Goal: Navigation & Orientation: Find specific page/section

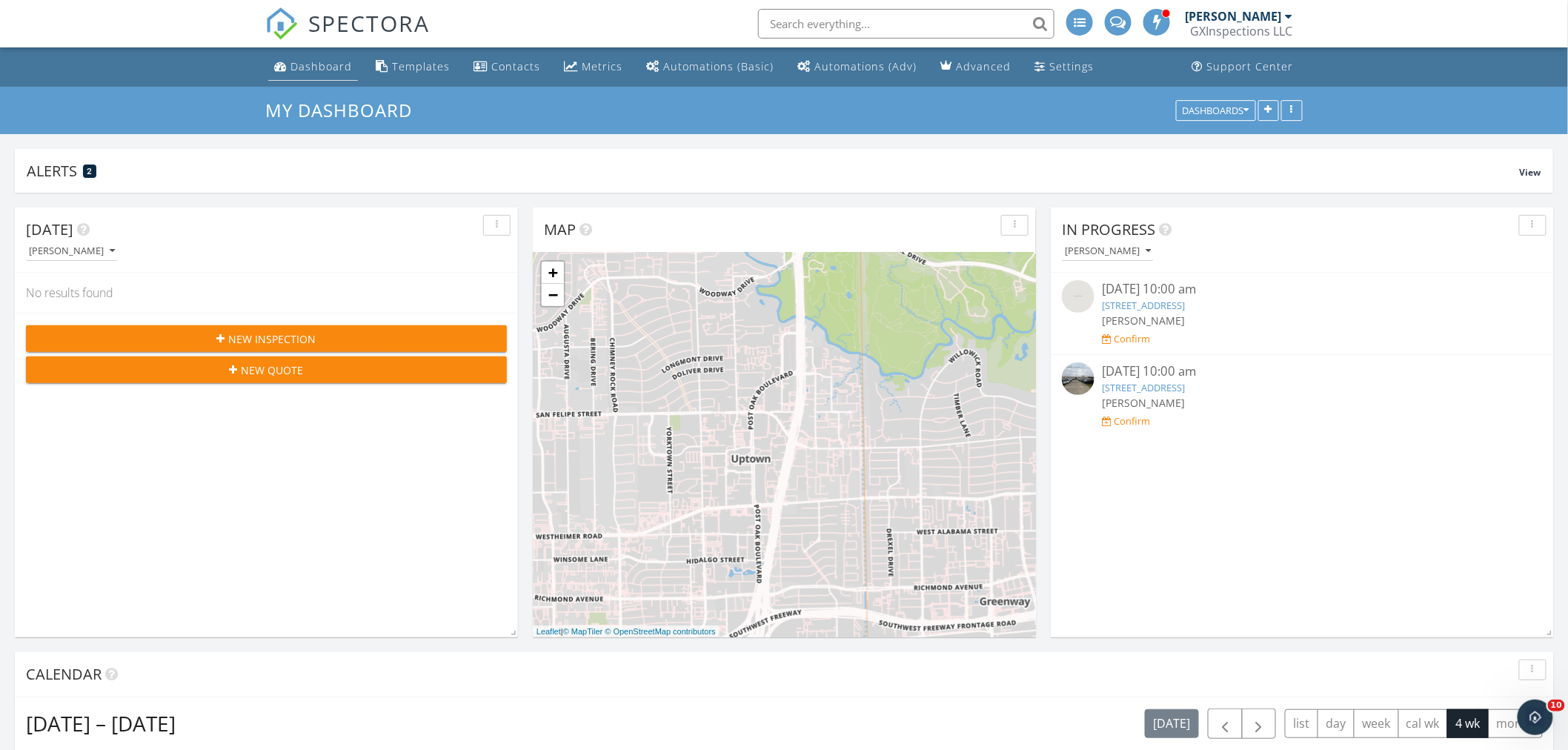
click at [329, 69] on div "Dashboard" at bounding box center [321, 66] width 62 height 14
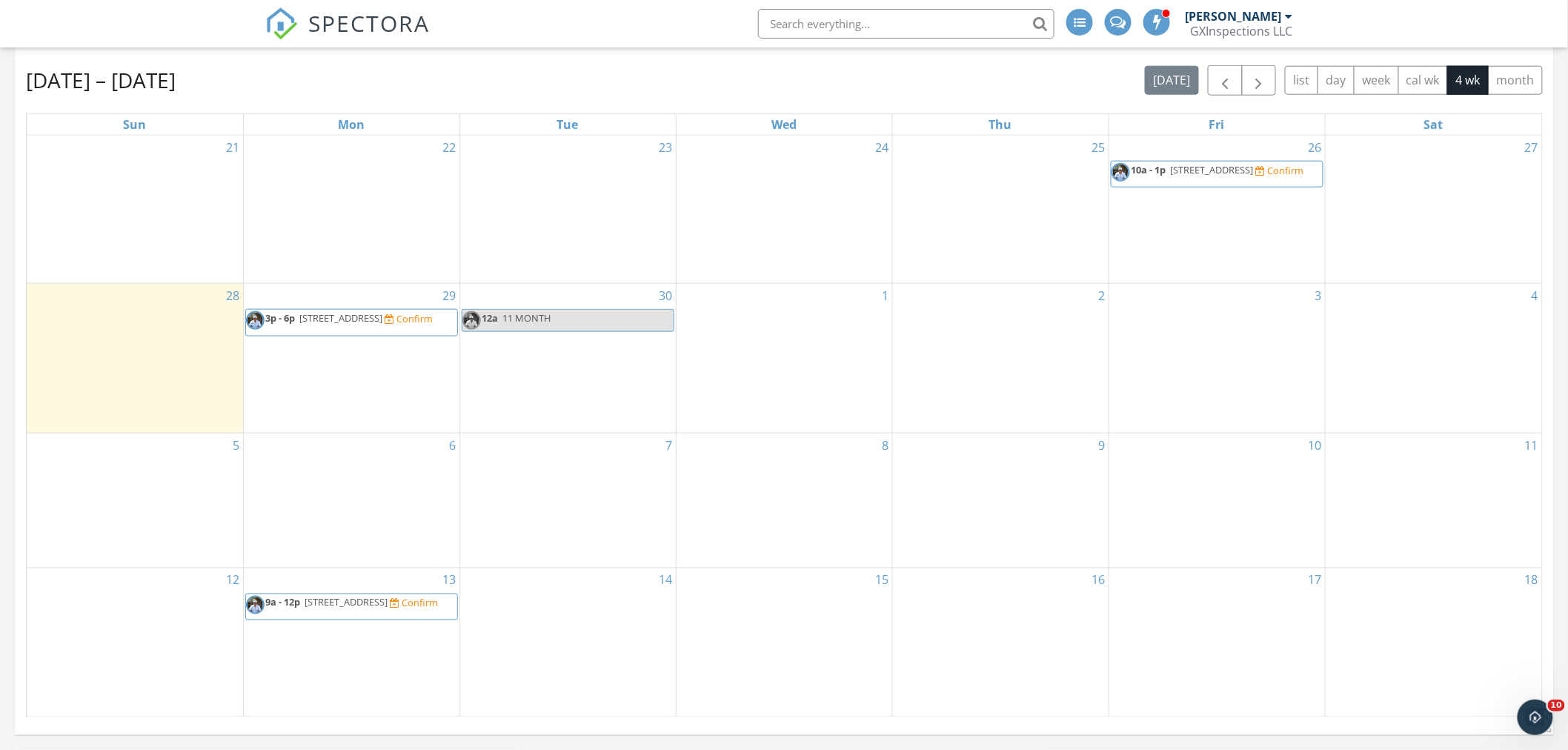
scroll to position [658, 0]
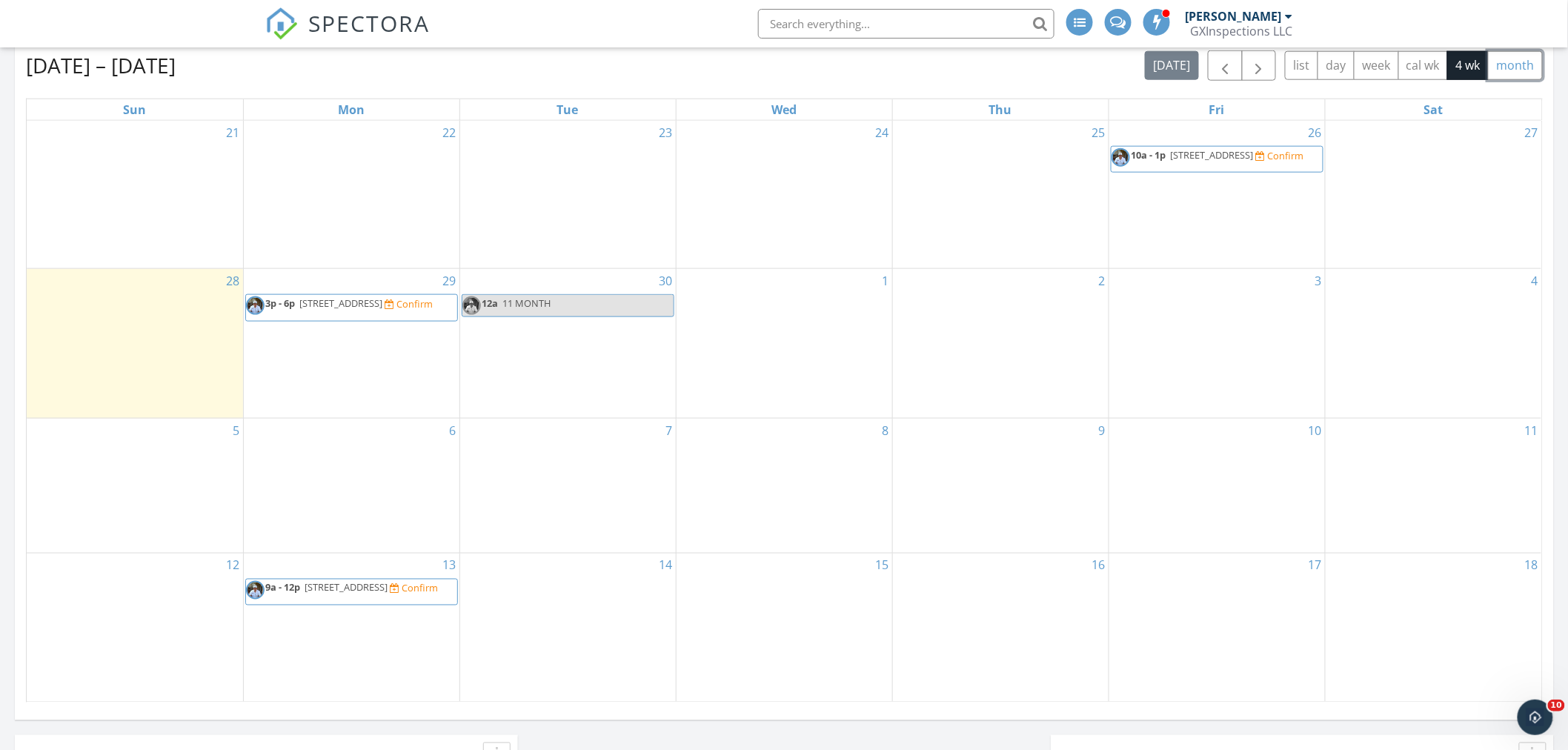
click at [1511, 69] on button "month" at bounding box center [1515, 65] width 55 height 29
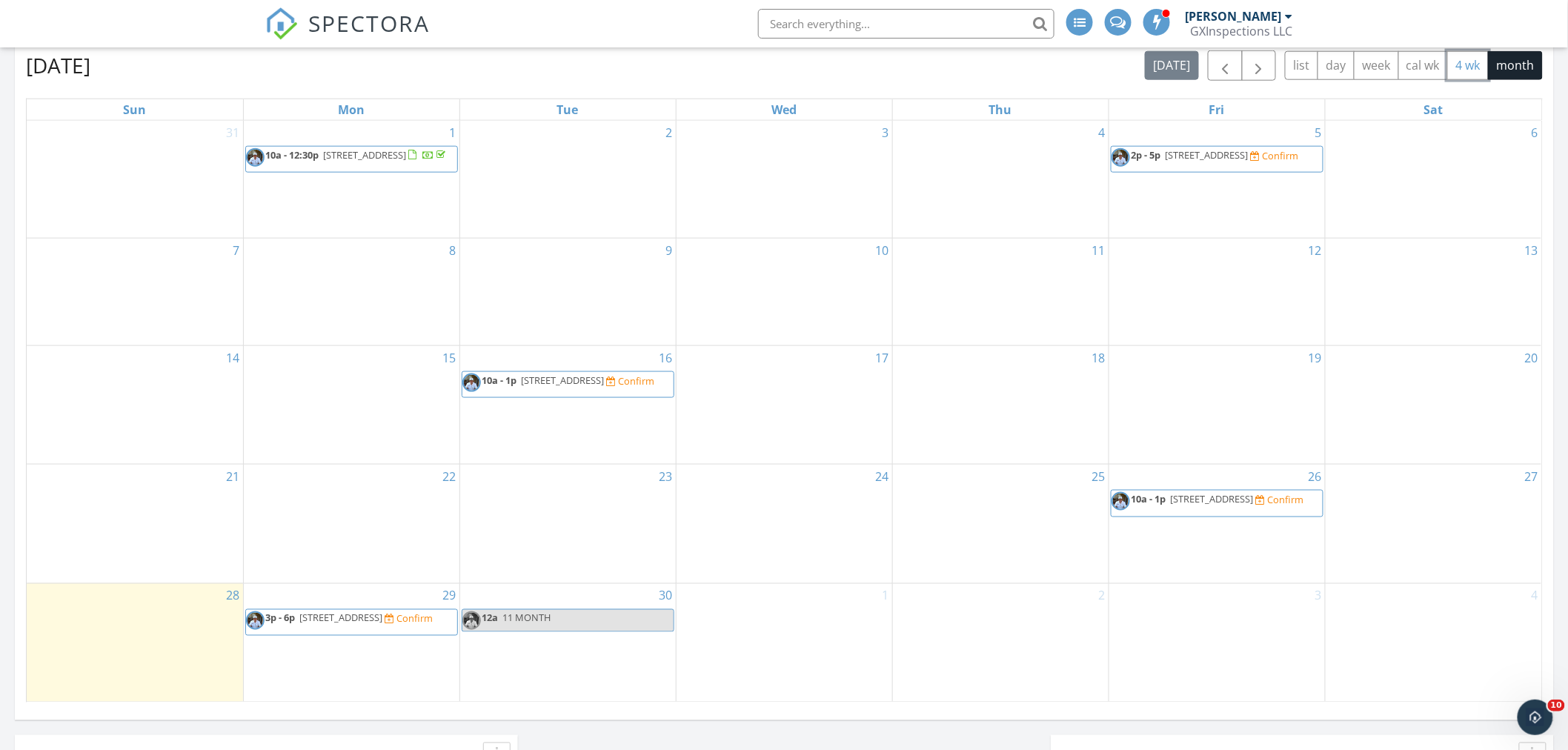
click at [1472, 69] on button "4 wk" at bounding box center [1468, 65] width 41 height 29
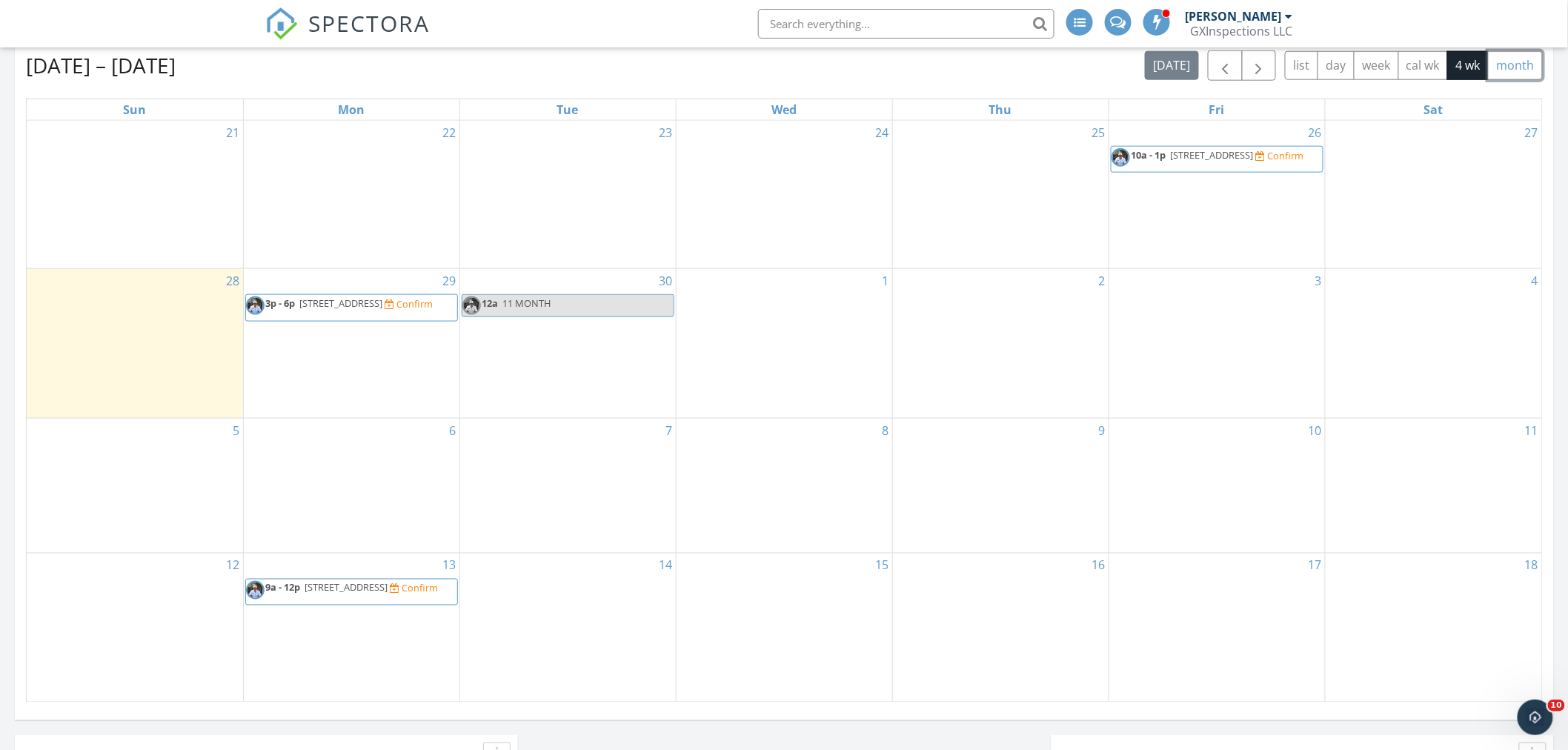
click at [1520, 60] on button "month" at bounding box center [1515, 65] width 55 height 29
